Goal: Task Accomplishment & Management: Use online tool/utility

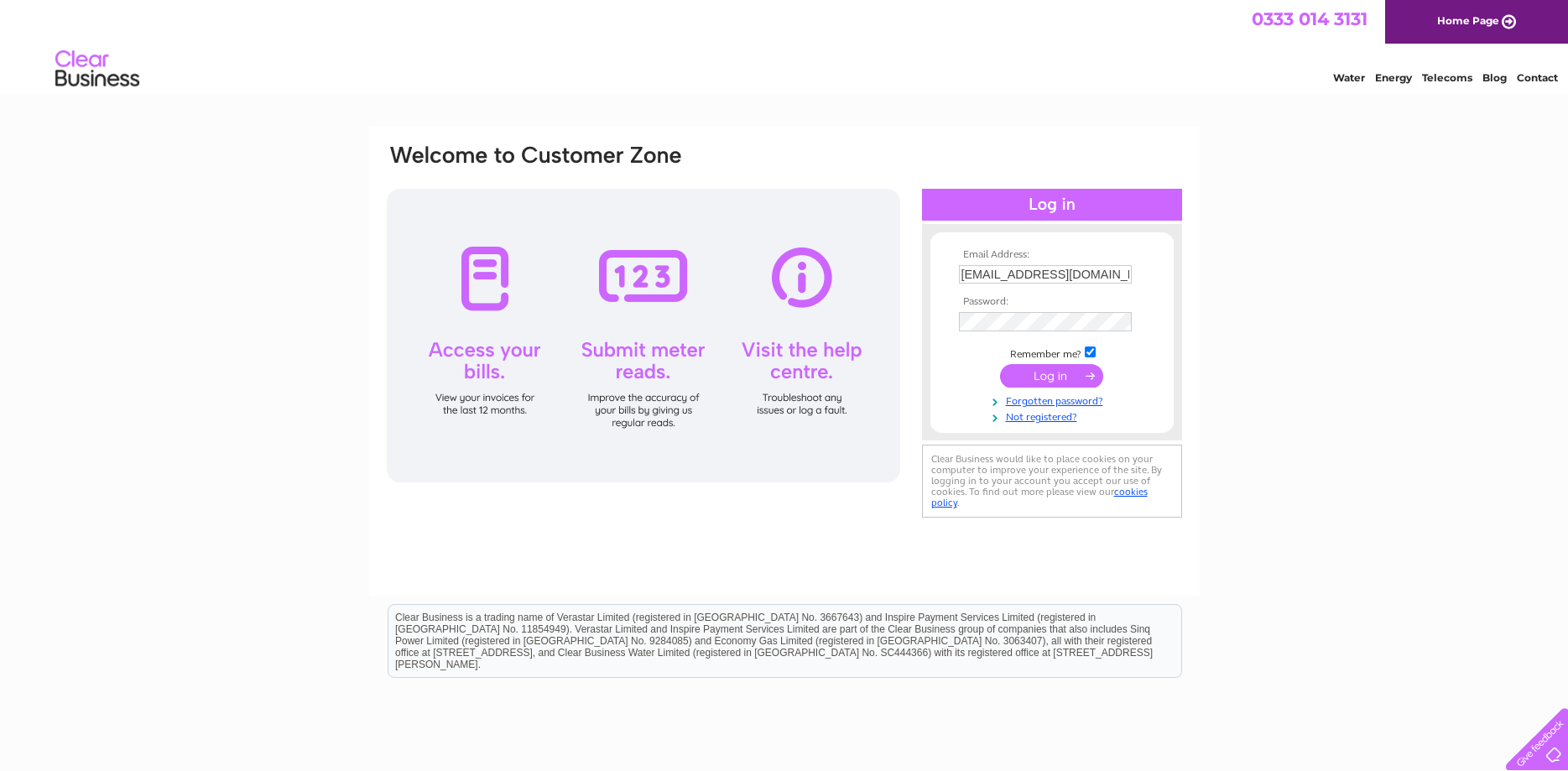
click at [1060, 373] on input "submit" at bounding box center [1052, 375] width 103 height 24
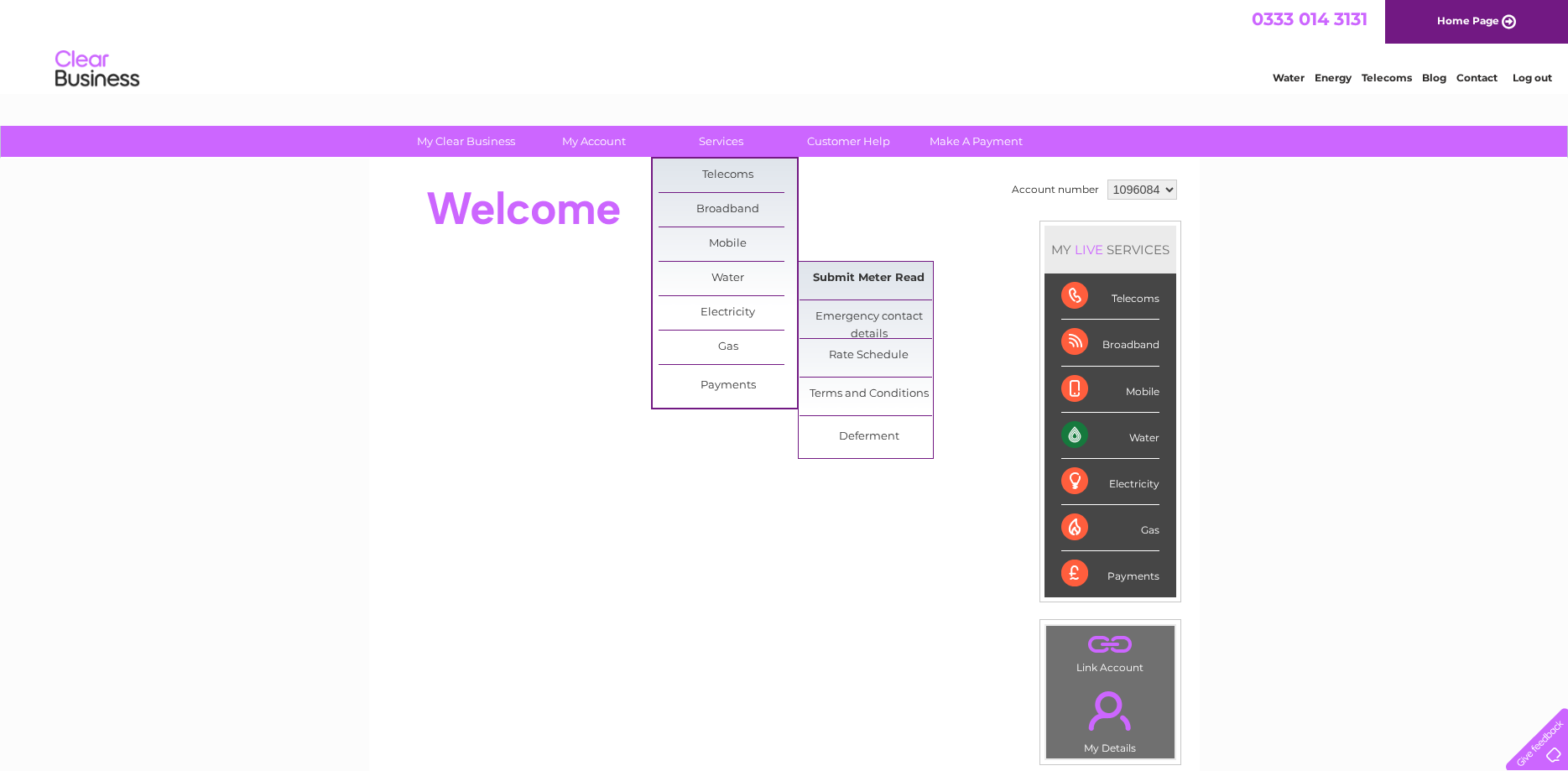
click at [860, 278] on link "Submit Meter Read" at bounding box center [868, 278] width 138 height 33
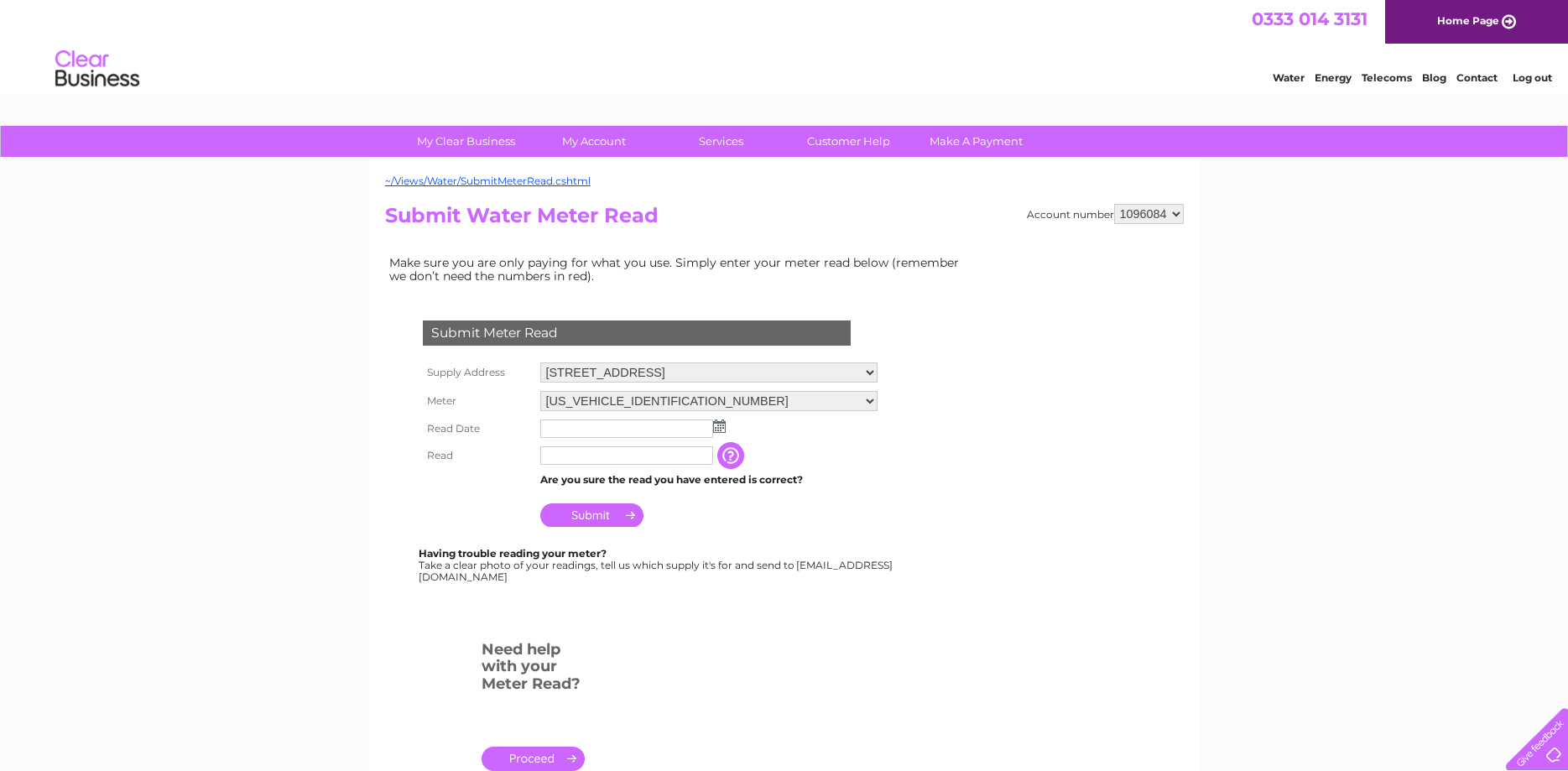
click at [717, 424] on img at bounding box center [719, 426] width 12 height 13
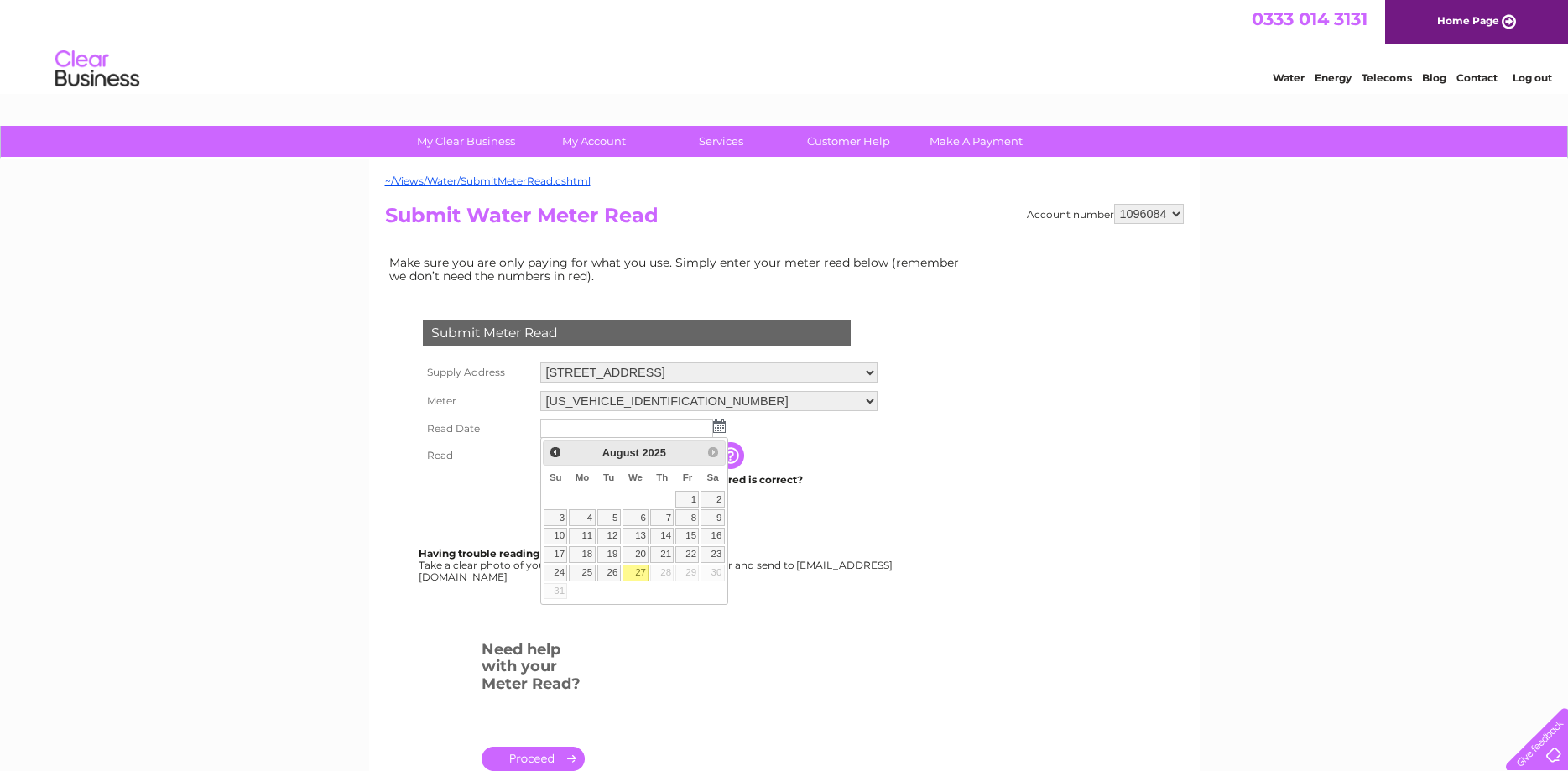
click at [638, 572] on link "27" at bounding box center [636, 573] width 27 height 17
type input "[DATE]"
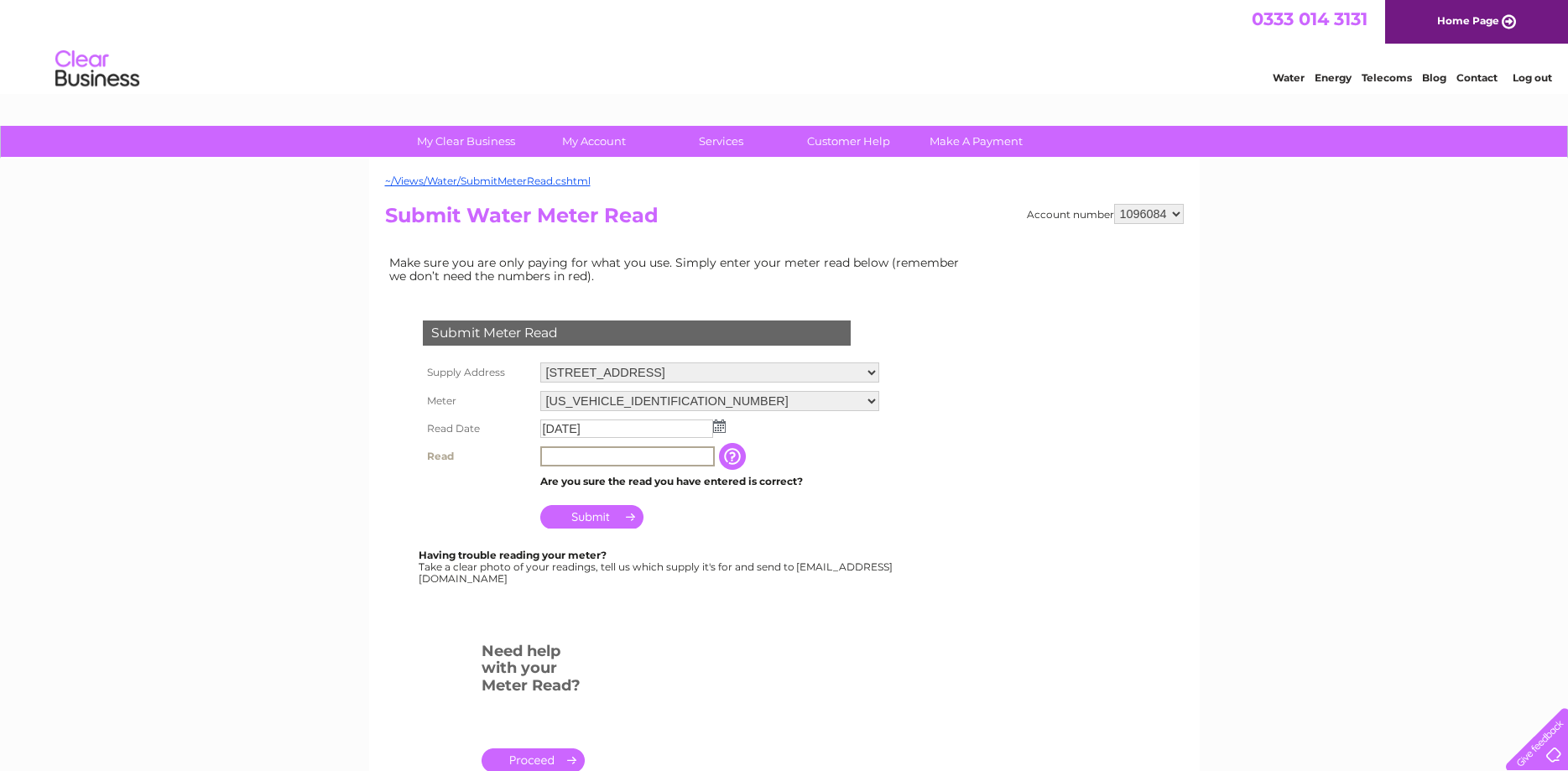
click at [575, 458] on input "text" at bounding box center [627, 456] width 175 height 20
type input "101"
click at [601, 511] on input "Submit" at bounding box center [592, 516] width 103 height 24
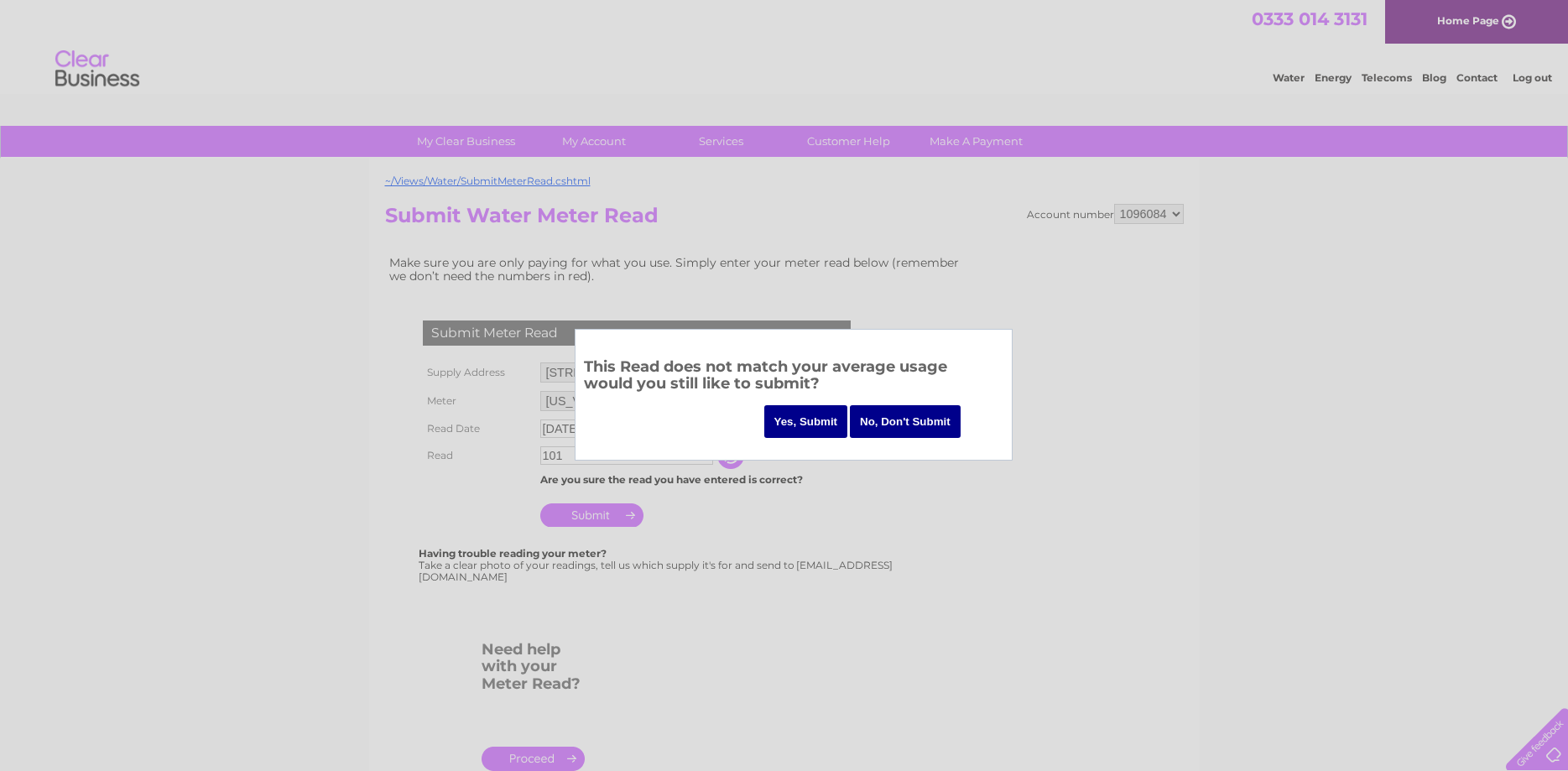
click at [822, 424] on input "Yes, Submit" at bounding box center [806, 422] width 84 height 32
